Goal: Task Accomplishment & Management: Use online tool/utility

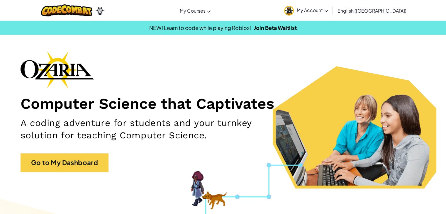
click at [328, 10] on span "My Account" at bounding box center [312, 10] width 31 height 6
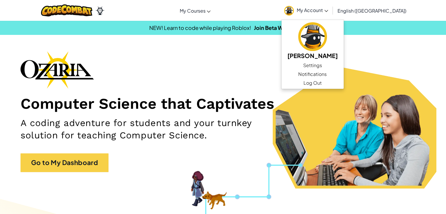
click at [276, 74] on div "Computer Science that Captivates A coding adventure for students and your turnk…" at bounding box center [223, 114] width 405 height 127
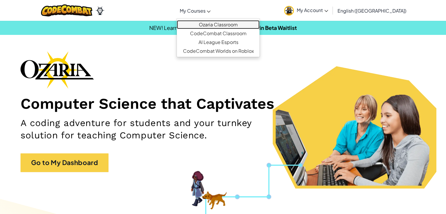
click at [229, 26] on link "Ozaria Classroom" at bounding box center [218, 24] width 83 height 9
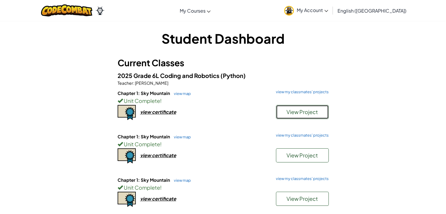
click at [292, 112] on span "View Project" at bounding box center [302, 112] width 31 height 7
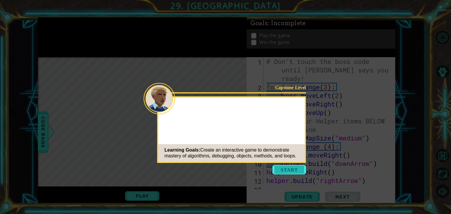
click at [285, 172] on button "Start" at bounding box center [288, 169] width 33 height 9
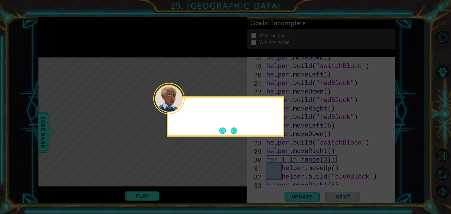
scroll to position [246, 0]
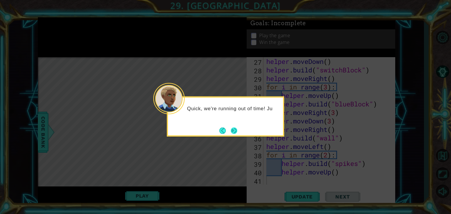
click at [233, 133] on button "Next" at bounding box center [234, 130] width 6 height 6
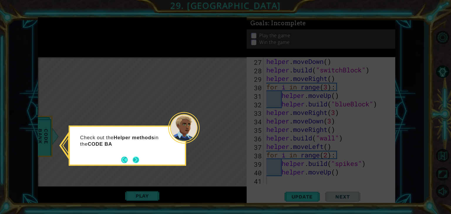
click at [135, 160] on button "Next" at bounding box center [136, 160] width 6 height 6
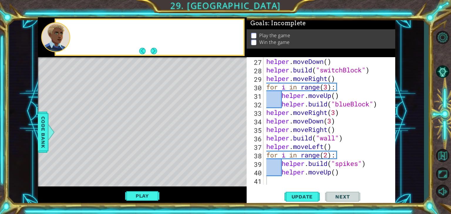
click at [135, 160] on div "Level Map" at bounding box center [173, 143] width 271 height 173
click at [272, 181] on div "helper . moveDown ( ) helper . build ( "switchBlock" ) helper . moveRight ( ) f…" at bounding box center [328, 129] width 127 height 145
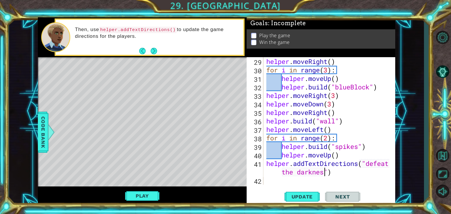
scroll to position [0, 8]
type textarea "helper.addTextDirections("defeat the darkness")"
click at [309, 193] on button "Update" at bounding box center [301, 196] width 35 height 15
click at [145, 197] on button "Play" at bounding box center [142, 195] width 34 height 11
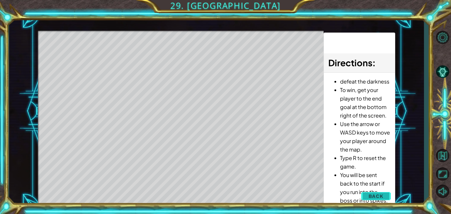
click at [375, 197] on span "Back" at bounding box center [375, 196] width 15 height 6
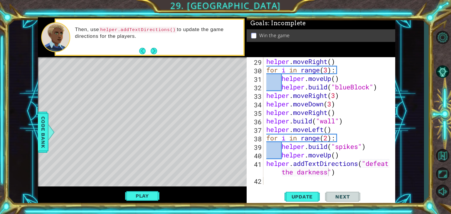
scroll to position [264, 0]
click at [297, 197] on span "Update" at bounding box center [301, 197] width 33 height 6
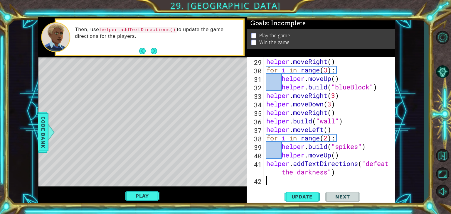
click at [268, 181] on div "helper . moveRight ( ) for i in range ( 3 ) : helper . moveUp ( ) helper . buil…" at bounding box center [328, 129] width 127 height 145
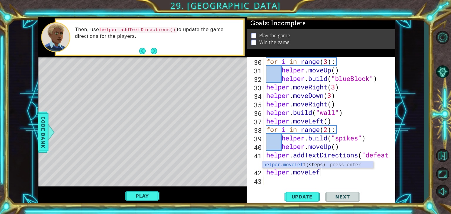
scroll to position [0, 2]
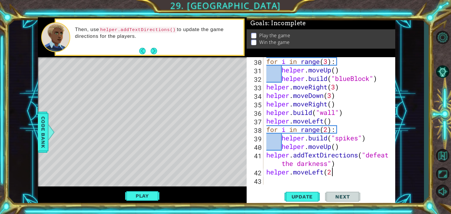
type textarea "helper.moveLeft(2)"
click at [269, 179] on div "for i in range ( 3 ) : helper . moveUp ( ) helper . build ( "blueBlock" ) helpe…" at bounding box center [328, 129] width 127 height 145
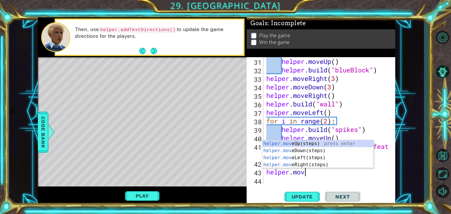
scroll to position [0, 1]
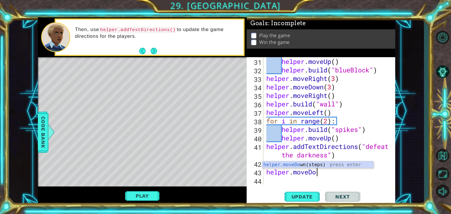
type textarea "helper.moveDown"
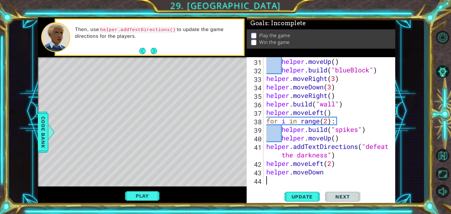
click at [269, 179] on div "helper . moveUp ( ) helper . build ( "blueBlock" ) helper . moveRight ( 3 ) hel…" at bounding box center [328, 129] width 127 height 145
click at [328, 177] on div "helper . moveUp ( ) helper . build ( "blueBlock" ) helper . moveRight ( 3 ) hel…" at bounding box center [328, 129] width 127 height 145
click at [325, 168] on div "helper . moveUp ( ) helper . build ( "blueBlock" ) helper . moveRight ( 3 ) hel…" at bounding box center [328, 129] width 127 height 145
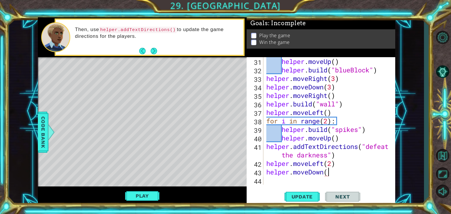
scroll to position [0, 2]
type textarea "helper.moveDown()"
click at [274, 187] on div "helper.moveDown() 31 32 33 34 35 36 37 38 39 40 41 42 43 44 helper . moveUp ( )…" at bounding box center [320, 131] width 148 height 148
click at [264, 178] on div "helper.moveDown() 31 32 33 34 35 36 37 38 39 40 41 42 43 44 helper . moveUp ( )…" at bounding box center [319, 121] width 147 height 128
click at [267, 183] on div "helper . moveUp ( ) helper . build ( "blueBlock" ) helper . moveRight ( 3 ) hel…" at bounding box center [328, 129] width 127 height 145
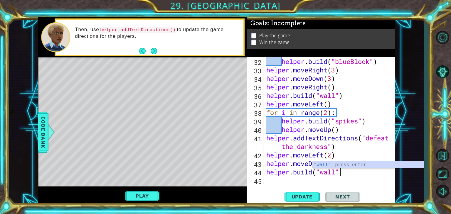
scroll to position [0, 3]
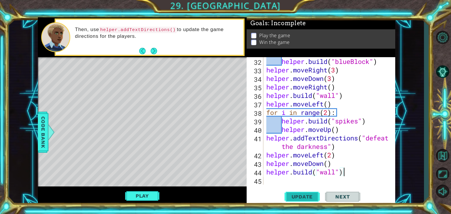
type textarea "[DOMAIN_NAME]("wall")"
click at [306, 193] on button "Update" at bounding box center [301, 196] width 35 height 15
click at [133, 149] on div "Level Map" at bounding box center [173, 143] width 271 height 173
click at [270, 180] on div "helper . build ( "blueBlock" ) helper . moveRight ( 3 ) helper . moveDown ( 3 )…" at bounding box center [328, 129] width 127 height 145
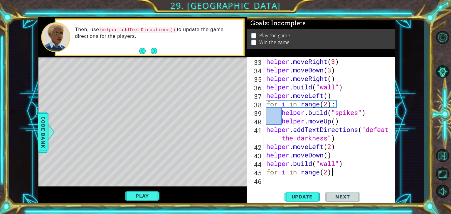
scroll to position [0, 2]
type textarea "for i in range(2):"
click at [272, 180] on div "helper . moveRight ( 3 ) helper . moveDown ( 3 ) helper . moveRight ( ) helper …" at bounding box center [328, 129] width 127 height 145
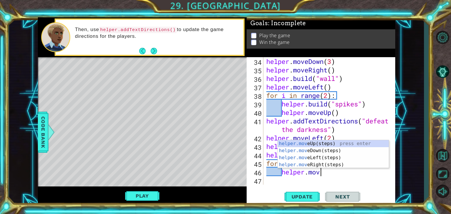
scroll to position [0, 2]
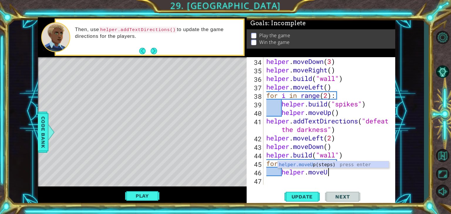
type textarea "helper.moveUp"
click at [275, 180] on div "helper . moveDown ( 3 ) helper . moveRight ( ) helper . build ( "wall" ) helper…" at bounding box center [328, 129] width 127 height 145
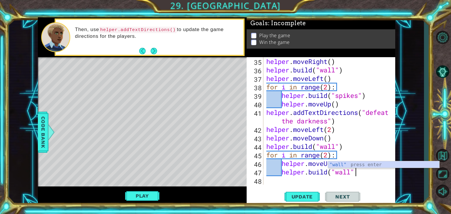
scroll to position [0, 4]
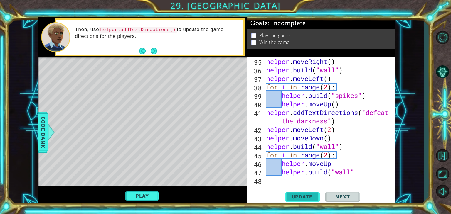
click at [311, 198] on span "Update" at bounding box center [301, 197] width 33 height 6
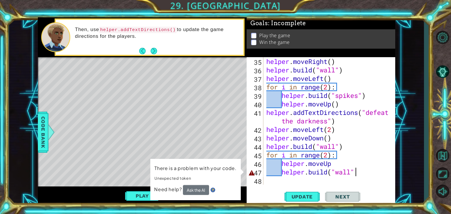
click at [361, 172] on div "helper . moveRight ( ) helper . build ( "wall" ) helper . moveLeft ( ) for i in…" at bounding box center [328, 129] width 127 height 145
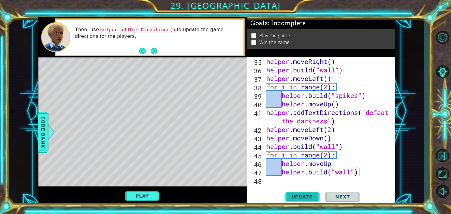
click at [307, 191] on button "Update" at bounding box center [301, 196] width 35 height 15
click at [334, 166] on div "helper . moveRight ( ) helper . build ( "wall" ) helper . moveLeft ( ) for i in…" at bounding box center [328, 129] width 127 height 145
click at [302, 199] on span "Update" at bounding box center [301, 197] width 33 height 6
click at [131, 194] on button "Play" at bounding box center [142, 195] width 34 height 11
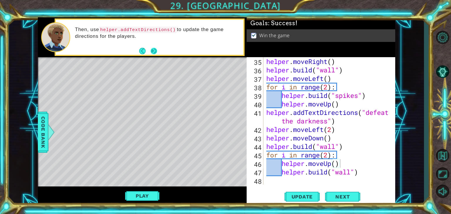
click at [151, 51] on button "Next" at bounding box center [153, 51] width 6 height 6
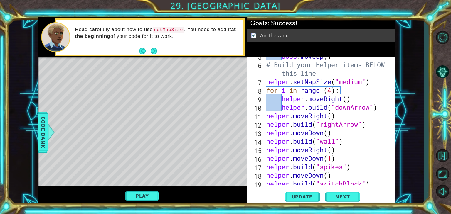
scroll to position [56, 0]
click at [155, 50] on button "Next" at bounding box center [153, 51] width 6 height 6
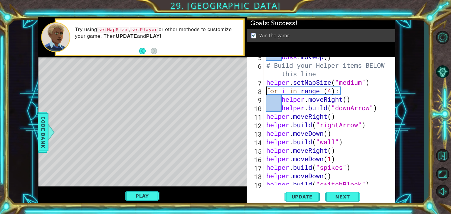
click at [266, 89] on div "boss . moveUp ( ) # Build your Helper items BELOW this line helper . setMapSize…" at bounding box center [328, 125] width 127 height 145
type textarea "for i in range (4):"
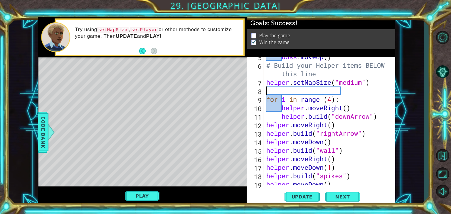
click at [266, 89] on div "boss . moveUp ( ) # Build your Helper items BELOW this line helper . setMapSize…" at bounding box center [328, 125] width 127 height 145
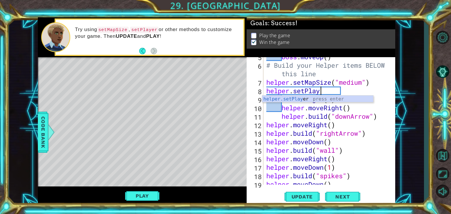
scroll to position [0, 2]
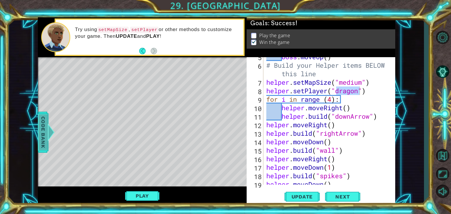
click at [42, 143] on span "Code Bank" at bounding box center [42, 132] width 9 height 36
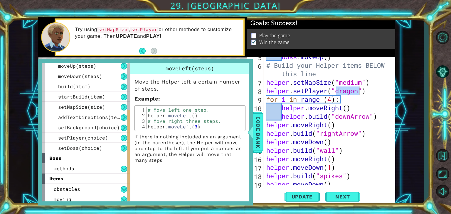
scroll to position [67, 0]
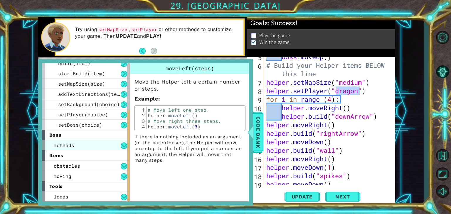
click at [53, 148] on div "methods" at bounding box center [86, 145] width 88 height 10
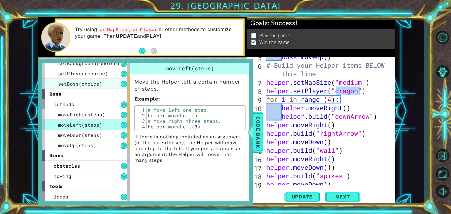
scroll to position [3, 0]
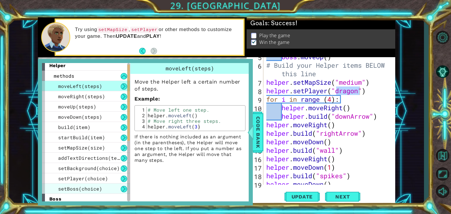
click at [79, 184] on div "setBoss(choice)" at bounding box center [86, 189] width 88 height 10
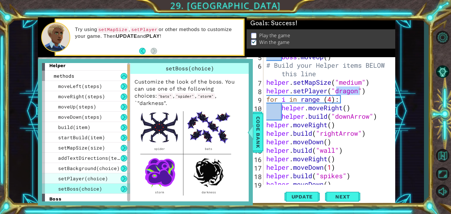
click at [79, 176] on span "setPlayer(choice)" at bounding box center [83, 178] width 50 height 6
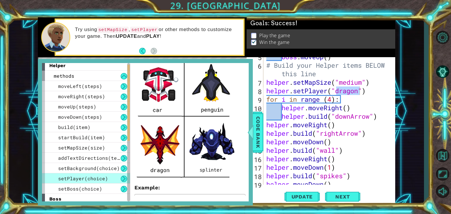
scroll to position [206, 0]
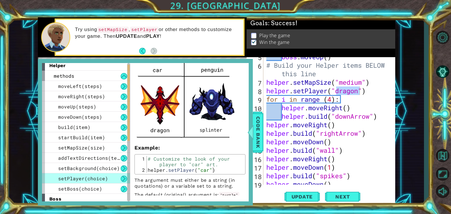
click at [192, 122] on img at bounding box center [185, 19] width 103 height 245
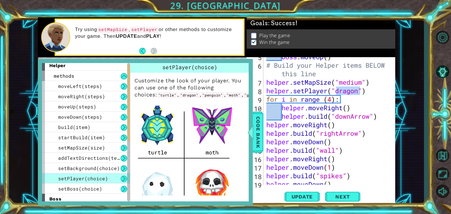
scroll to position [0, 0]
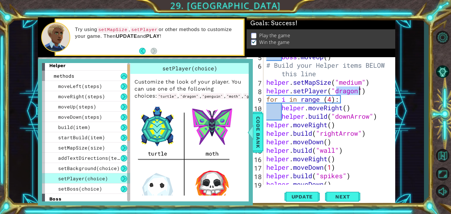
click at [358, 91] on div "boss . moveUp ( ) # Build your Helper items BELOW this line helper . setMapSize…" at bounding box center [327, 121] width 124 height 128
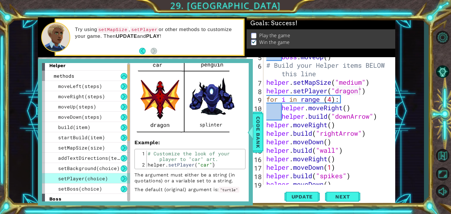
scroll to position [226, 0]
click at [139, 106] on img at bounding box center [185, 13] width 103 height 245
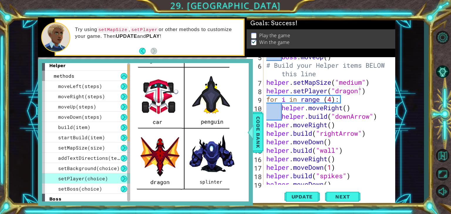
scroll to position [150, 0]
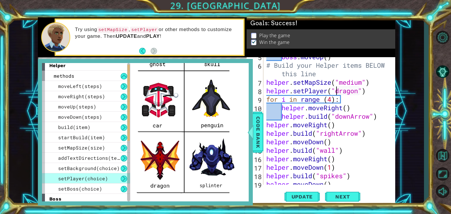
click at [337, 91] on div "boss . moveUp ( ) # Build your Helper items BELOW this line helper . setMapSize…" at bounding box center [328, 125] width 127 height 145
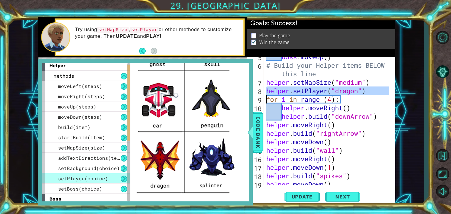
drag, startPoint x: 337, startPoint y: 91, endPoint x: 359, endPoint y: 93, distance: 22.2
click at [359, 93] on div "boss . moveUp ( ) # Build your Helper items BELOW this line helper . setMapSize…" at bounding box center [328, 125] width 127 height 145
click at [359, 93] on div "boss . moveUp ( ) # Build your Helper items BELOW this line helper . setMapSize…" at bounding box center [327, 121] width 124 height 128
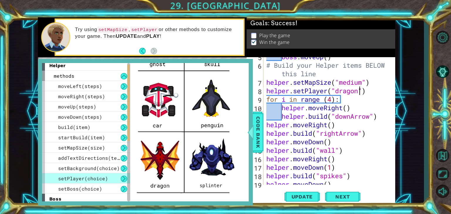
click at [358, 93] on div "boss . moveUp ( ) # Build your Helper items BELOW this line helper . setMapSize…" at bounding box center [328, 125] width 127 height 145
click at [266, 99] on div "boss . moveUp ( ) # Build your Helper items BELOW this line helper . setMapSize…" at bounding box center [328, 125] width 127 height 145
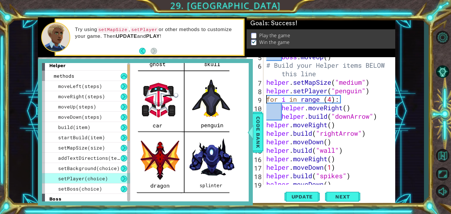
type textarea "for i in range (4):"
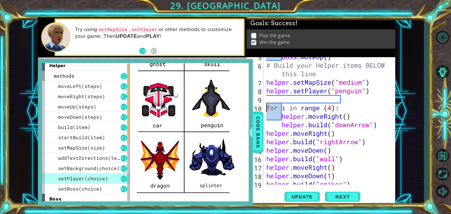
click at [268, 101] on div "boss . moveUp ( ) # Build your Helper items BELOW this line helper . setMapSize…" at bounding box center [328, 125] width 127 height 145
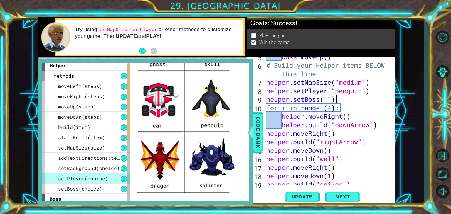
scroll to position [0, 3]
click at [329, 98] on div "boss . moveUp ( ) # Build your Helper items BELOW this line helper . setMapSize…" at bounding box center [328, 125] width 127 height 145
click at [81, 192] on div "setBoss(choice)" at bounding box center [86, 189] width 88 height 10
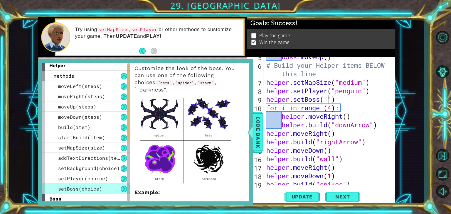
scroll to position [13, 0]
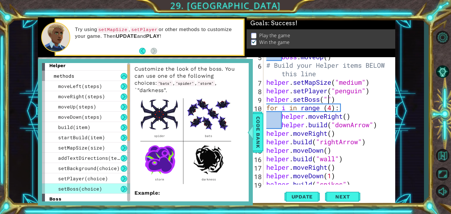
click at [329, 102] on div "boss . moveUp ( ) # Build your Helper items BELOW this line helper . setMapSize…" at bounding box center [328, 125] width 127 height 145
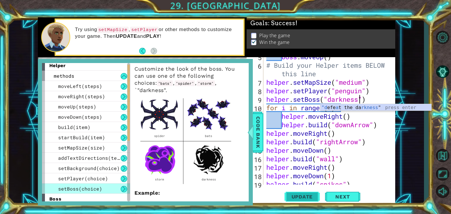
type textarea "helper.setBoss("darkness")"
click at [308, 196] on span "Update" at bounding box center [301, 197] width 33 height 6
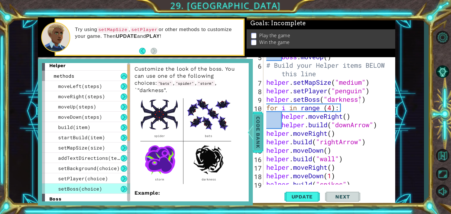
click at [255, 140] on span "Code Bank" at bounding box center [257, 132] width 9 height 36
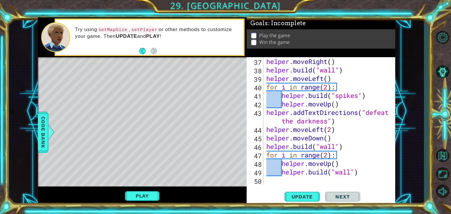
scroll to position [332, 0]
click at [271, 183] on div "helper . moveRight ( ) helper . build ( "wall" ) helper . moveLeft ( ) for i in…" at bounding box center [328, 129] width 127 height 145
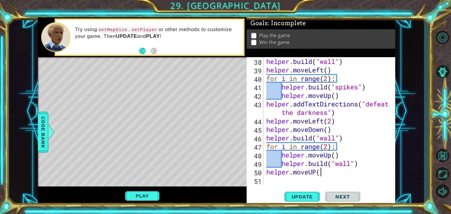
scroll to position [0, 2]
click at [316, 172] on div "helper . build ( "wall" ) helper . moveLeft ( ) for i in range ( 2 ) : helper .…" at bounding box center [328, 129] width 127 height 145
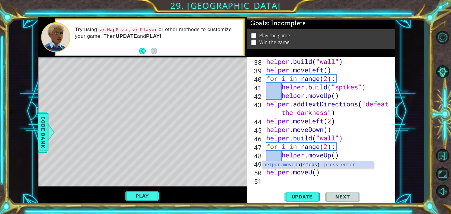
type textarea "helper.moveUp()"
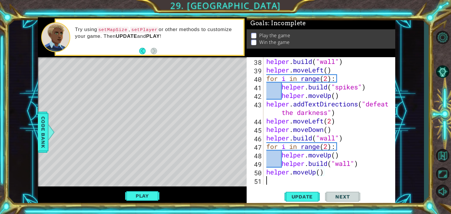
click at [265, 179] on div "helper . build ( "wall" ) helper . moveLeft ( ) for i in range ( 2 ) : helper .…" at bounding box center [328, 129] width 127 height 145
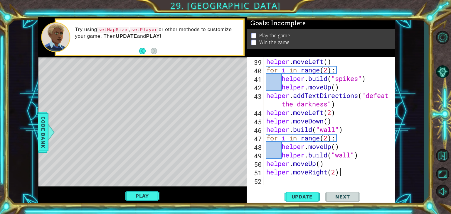
scroll to position [0, 3]
type textarea "helper.moveRight(2)"
click at [297, 194] on span "Update" at bounding box center [301, 197] width 33 height 6
click at [263, 182] on div "52" at bounding box center [256, 181] width 16 height 9
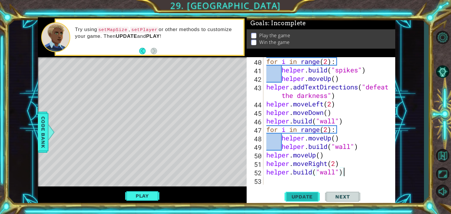
type textarea "[DOMAIN_NAME]("wall")"
click at [297, 197] on span "Update" at bounding box center [301, 197] width 33 height 6
click at [298, 197] on span "Update" at bounding box center [301, 197] width 33 height 6
